Goal: Task Accomplishment & Management: Use online tool/utility

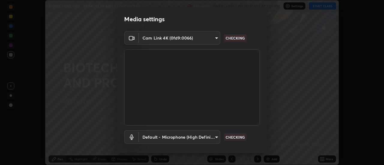
scroll to position [31, 0]
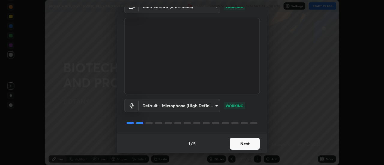
click at [243, 143] on button "Next" at bounding box center [245, 144] width 30 height 12
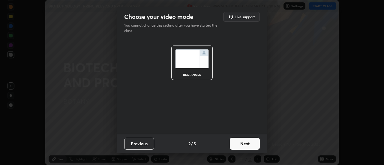
click at [245, 144] on button "Next" at bounding box center [245, 144] width 30 height 12
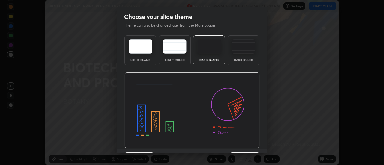
click at [245, 142] on img at bounding box center [191, 111] width 135 height 76
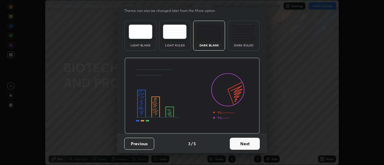
click at [239, 143] on button "Next" at bounding box center [245, 144] width 30 height 12
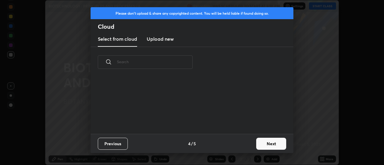
click at [262, 146] on button "Next" at bounding box center [271, 144] width 30 height 12
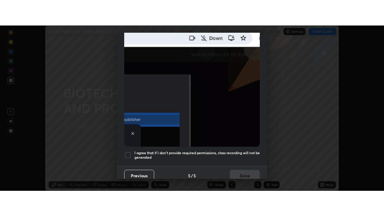
scroll to position [151, 0]
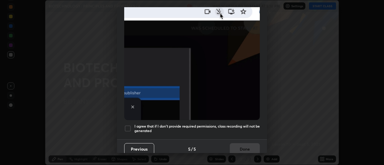
click at [129, 125] on div at bounding box center [127, 128] width 7 height 7
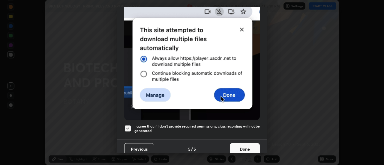
click at [245, 150] on button "Done" at bounding box center [245, 149] width 30 height 12
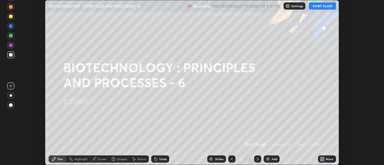
click at [317, 7] on button "START CLASS" at bounding box center [322, 5] width 27 height 7
click at [323, 158] on icon at bounding box center [322, 157] width 1 height 1
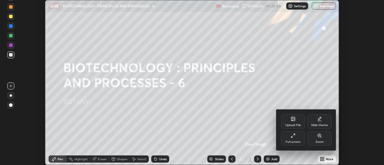
click at [292, 138] on icon at bounding box center [292, 135] width 5 height 5
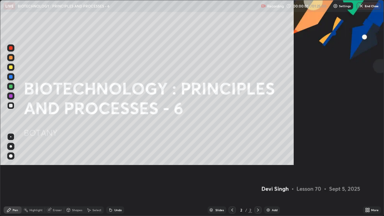
scroll to position [216, 384]
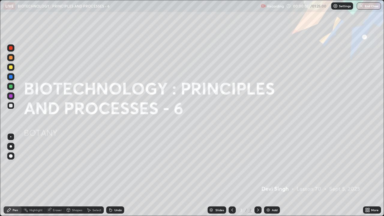
click at [272, 165] on div "Add" at bounding box center [275, 209] width 6 height 3
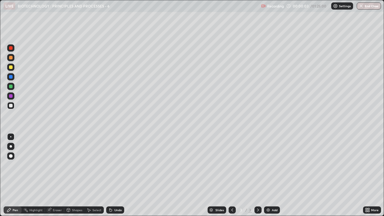
click at [12, 67] on div at bounding box center [11, 67] width 4 height 4
click at [112, 165] on icon at bounding box center [110, 209] width 5 height 5
click at [10, 109] on div at bounding box center [10, 105] width 7 height 7
click at [109, 165] on icon at bounding box center [110, 210] width 2 height 2
click at [272, 165] on div "Add" at bounding box center [275, 209] width 6 height 3
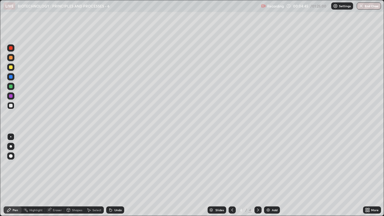
click at [12, 68] on div at bounding box center [11, 67] width 4 height 4
click at [10, 48] on div at bounding box center [11, 48] width 4 height 4
click at [10, 85] on div at bounding box center [11, 87] width 4 height 4
click at [12, 106] on div at bounding box center [11, 106] width 4 height 4
click at [54, 165] on div "Eraser" at bounding box center [54, 209] width 19 height 7
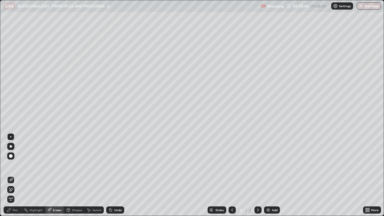
click at [14, 165] on div "Pen" at bounding box center [15, 209] width 5 height 3
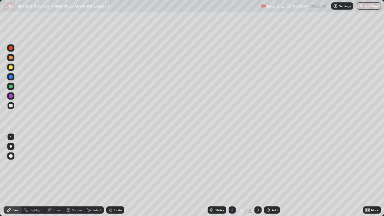
click at [12, 89] on div at bounding box center [10, 86] width 7 height 7
click at [10, 106] on div at bounding box center [11, 106] width 4 height 4
click at [269, 165] on div "Add" at bounding box center [272, 209] width 16 height 7
click at [12, 68] on div at bounding box center [11, 67] width 4 height 4
click at [114, 165] on div "Undo" at bounding box center [117, 209] width 7 height 3
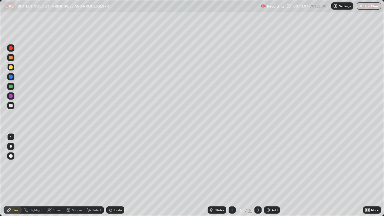
click at [114, 165] on div "Undo" at bounding box center [117, 209] width 7 height 3
click at [117, 165] on div "Undo" at bounding box center [117, 209] width 7 height 3
click at [115, 165] on div "Undo" at bounding box center [117, 209] width 7 height 3
click at [114, 165] on div "Undo" at bounding box center [117, 209] width 7 height 3
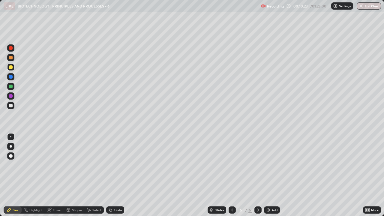
click at [114, 165] on div "Undo" at bounding box center [117, 209] width 7 height 3
click at [12, 106] on div at bounding box center [11, 106] width 4 height 4
click at [112, 165] on icon at bounding box center [110, 209] width 5 height 5
click at [113, 165] on div "Undo" at bounding box center [115, 209] width 18 height 7
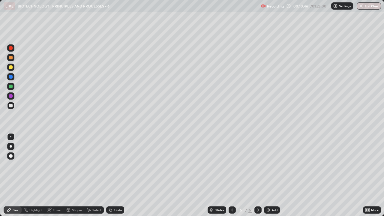
click at [114, 165] on div "Undo" at bounding box center [117, 209] width 7 height 3
click at [113, 165] on div "Undo" at bounding box center [115, 209] width 18 height 7
click at [112, 165] on div "Undo" at bounding box center [115, 209] width 18 height 7
click at [112, 165] on icon at bounding box center [110, 209] width 5 height 5
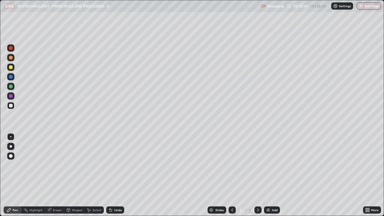
click at [111, 165] on icon at bounding box center [110, 209] width 5 height 5
click at [110, 165] on icon at bounding box center [110, 210] width 2 height 2
click at [111, 165] on icon at bounding box center [110, 209] width 5 height 5
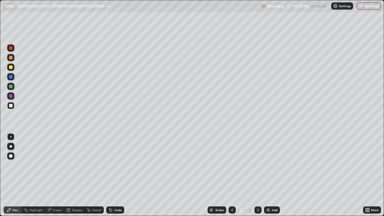
click at [111, 165] on icon at bounding box center [110, 210] width 2 height 2
click at [8, 89] on div at bounding box center [10, 86] width 7 height 7
click at [8, 67] on div at bounding box center [10, 67] width 7 height 7
click at [9, 89] on div at bounding box center [10, 86] width 7 height 7
click at [111, 165] on div "Undo" at bounding box center [115, 209] width 18 height 7
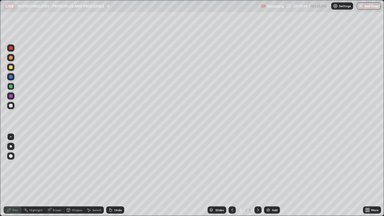
click at [114, 165] on div "Undo" at bounding box center [117, 209] width 7 height 3
click at [115, 165] on div "Undo" at bounding box center [117, 209] width 7 height 3
click at [11, 105] on div at bounding box center [11, 106] width 4 height 4
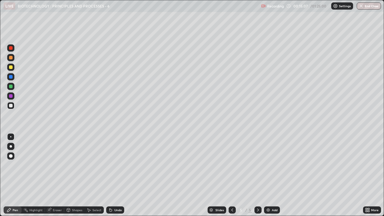
click at [10, 68] on div at bounding box center [11, 67] width 4 height 4
click at [7, 165] on div "Pen" at bounding box center [13, 209] width 18 height 7
click at [11, 87] on div at bounding box center [11, 87] width 4 height 4
click at [14, 66] on div at bounding box center [10, 67] width 7 height 7
click at [11, 106] on div at bounding box center [11, 106] width 4 height 4
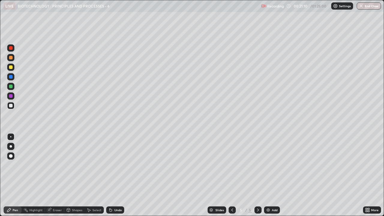
click at [12, 87] on div at bounding box center [11, 87] width 4 height 4
click at [275, 165] on div "Add" at bounding box center [275, 209] width 6 height 3
click at [10, 67] on div at bounding box center [11, 67] width 4 height 4
click at [11, 105] on div at bounding box center [11, 106] width 4 height 4
click at [10, 67] on div at bounding box center [11, 67] width 4 height 4
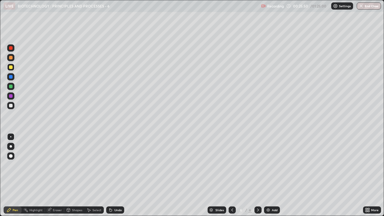
click at [8, 106] on div at bounding box center [10, 105] width 7 height 7
click at [267, 165] on img at bounding box center [268, 209] width 5 height 5
click at [12, 68] on div at bounding box center [11, 67] width 4 height 4
click at [11, 105] on div at bounding box center [11, 106] width 4 height 4
click at [77, 165] on div "Shapes" at bounding box center [77, 209] width 10 height 3
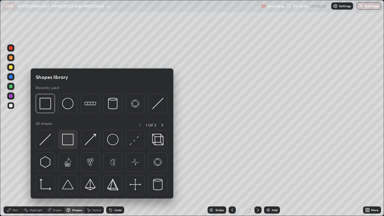
click at [67, 135] on img at bounding box center [67, 139] width 11 height 11
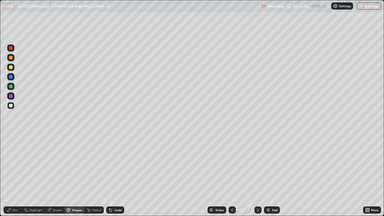
click at [10, 67] on div at bounding box center [11, 67] width 4 height 4
click at [15, 165] on div "Pen" at bounding box center [15, 209] width 5 height 3
click at [12, 106] on div at bounding box center [11, 106] width 4 height 4
click at [11, 66] on div at bounding box center [11, 67] width 4 height 4
click at [11, 95] on div at bounding box center [11, 96] width 4 height 4
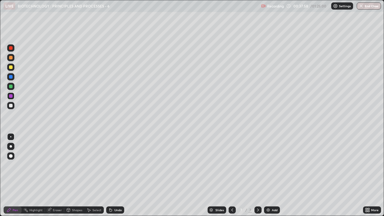
click at [10, 67] on div at bounding box center [11, 67] width 4 height 4
click at [10, 96] on div at bounding box center [11, 96] width 4 height 4
click at [10, 68] on div at bounding box center [11, 67] width 4 height 4
click at [272, 165] on div "Add" at bounding box center [275, 209] width 6 height 3
click at [10, 86] on div at bounding box center [11, 87] width 4 height 4
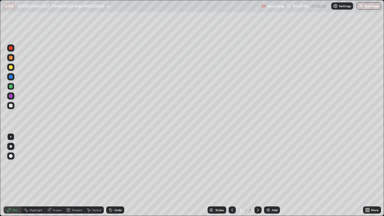
click at [9, 47] on div at bounding box center [10, 47] width 7 height 7
click at [9, 106] on div at bounding box center [11, 106] width 4 height 4
click at [112, 165] on icon at bounding box center [110, 209] width 5 height 5
click at [10, 96] on div at bounding box center [11, 96] width 4 height 4
click at [9, 87] on div at bounding box center [10, 86] width 7 height 7
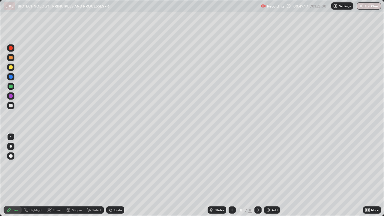
click at [10, 48] on div at bounding box center [11, 48] width 4 height 4
click at [12, 105] on div at bounding box center [11, 106] width 4 height 4
click at [55, 165] on div "Eraser" at bounding box center [57, 209] width 9 height 3
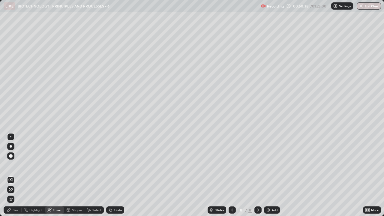
click at [14, 165] on div "Pen" at bounding box center [15, 209] width 5 height 3
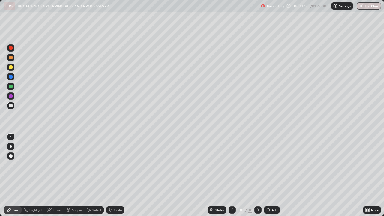
click at [117, 165] on div "Undo" at bounding box center [115, 209] width 18 height 7
click at [117, 165] on div "Undo" at bounding box center [117, 209] width 7 height 3
click at [273, 165] on div "Add" at bounding box center [272, 209] width 16 height 7
click at [10, 69] on div at bounding box center [11, 67] width 4 height 4
click at [110, 165] on icon at bounding box center [110, 210] width 2 height 2
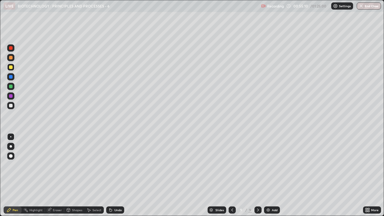
click at [110, 165] on icon at bounding box center [110, 210] width 2 height 2
click at [112, 165] on icon at bounding box center [110, 209] width 5 height 5
click at [7, 85] on div at bounding box center [10, 86] width 7 height 7
click at [112, 165] on div "Undo" at bounding box center [115, 209] width 18 height 7
click at [112, 165] on icon at bounding box center [110, 209] width 5 height 5
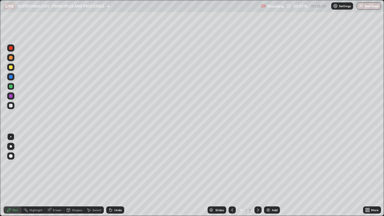
click at [10, 107] on div at bounding box center [11, 106] width 4 height 4
click at [56, 165] on div "Eraser" at bounding box center [54, 209] width 19 height 7
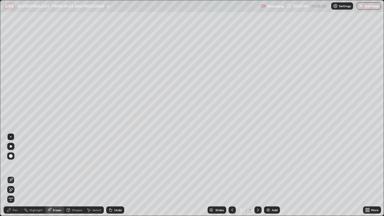
click at [12, 165] on div "Pen" at bounding box center [13, 209] width 18 height 7
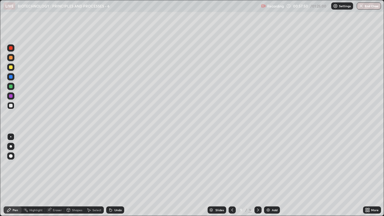
click at [10, 85] on div at bounding box center [11, 87] width 4 height 4
click at [269, 165] on img at bounding box center [268, 209] width 5 height 5
click at [10, 68] on div at bounding box center [11, 67] width 4 height 4
click at [9, 105] on div at bounding box center [11, 106] width 4 height 4
click at [10, 68] on div at bounding box center [11, 67] width 4 height 4
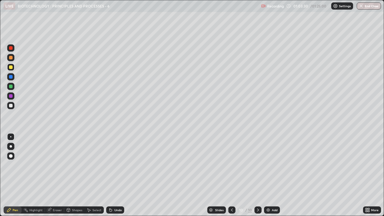
click at [10, 107] on div at bounding box center [11, 106] width 4 height 4
click at [368, 7] on button "End Class" at bounding box center [368, 5] width 24 height 7
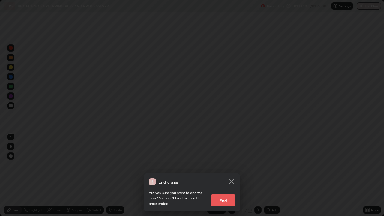
click at [225, 165] on button "End" at bounding box center [223, 200] width 24 height 12
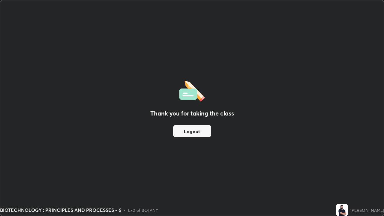
click at [204, 131] on button "Logout" at bounding box center [192, 131] width 38 height 12
